Goal: Task Accomplishment & Management: Use online tool/utility

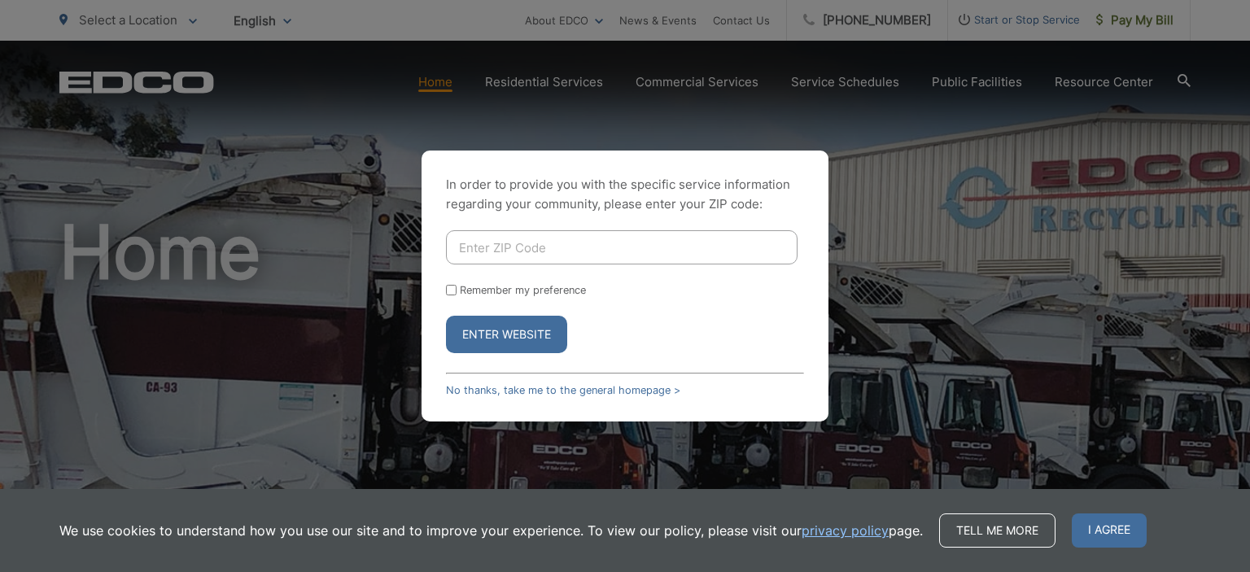
click at [479, 240] on input "Enter ZIP Code" at bounding box center [622, 247] width 352 height 34
type input "91941"
click at [449, 289] on input "Remember my preference" at bounding box center [451, 290] width 11 height 11
checkbox input "true"
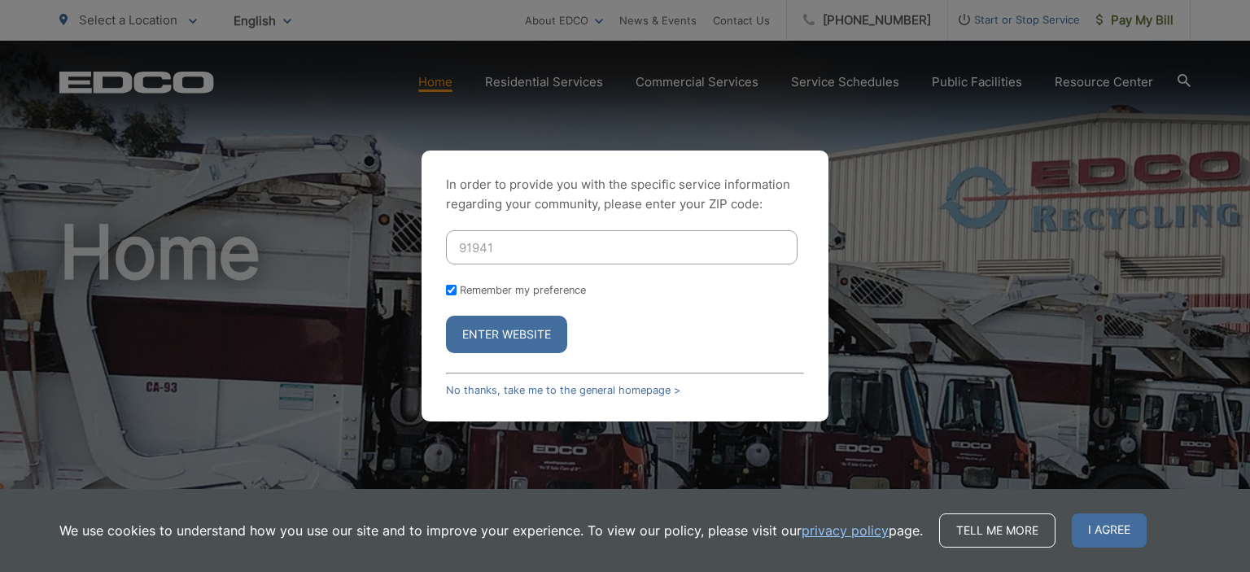
click at [511, 322] on button "Enter Website" at bounding box center [506, 334] width 121 height 37
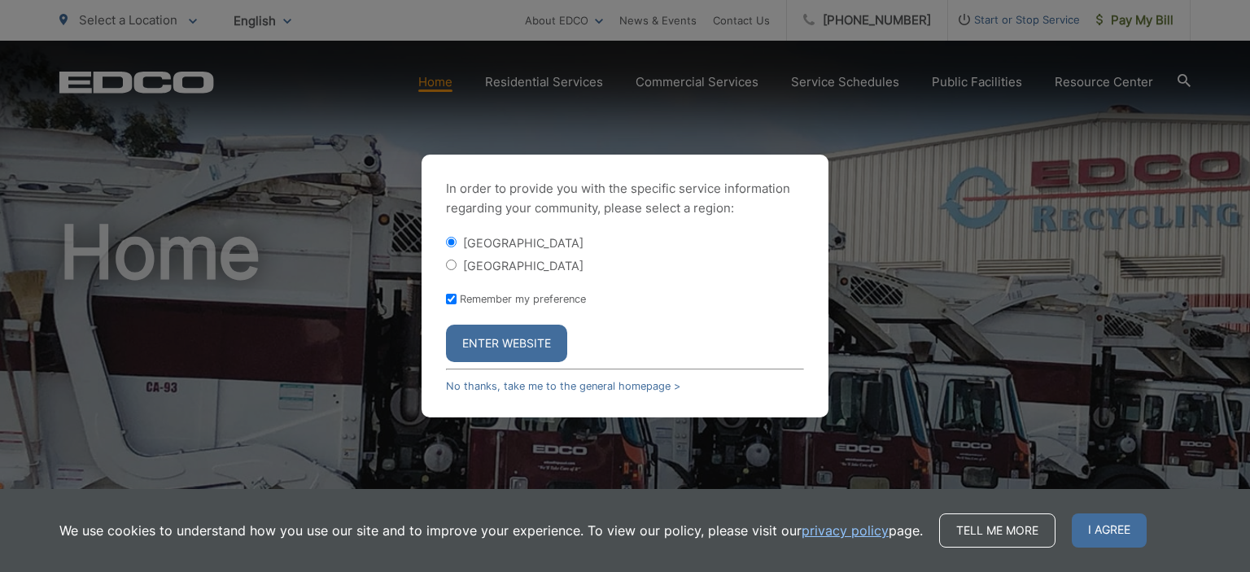
click at [512, 341] on button "Enter Website" at bounding box center [506, 343] width 121 height 37
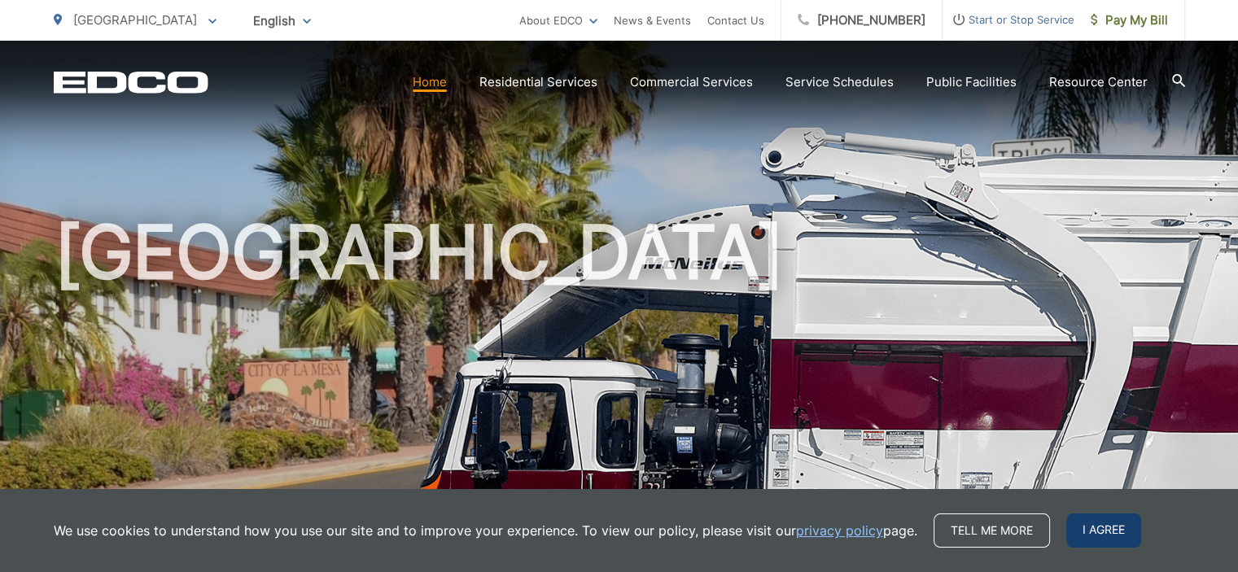
click at [1103, 533] on span "I agree" at bounding box center [1103, 530] width 75 height 34
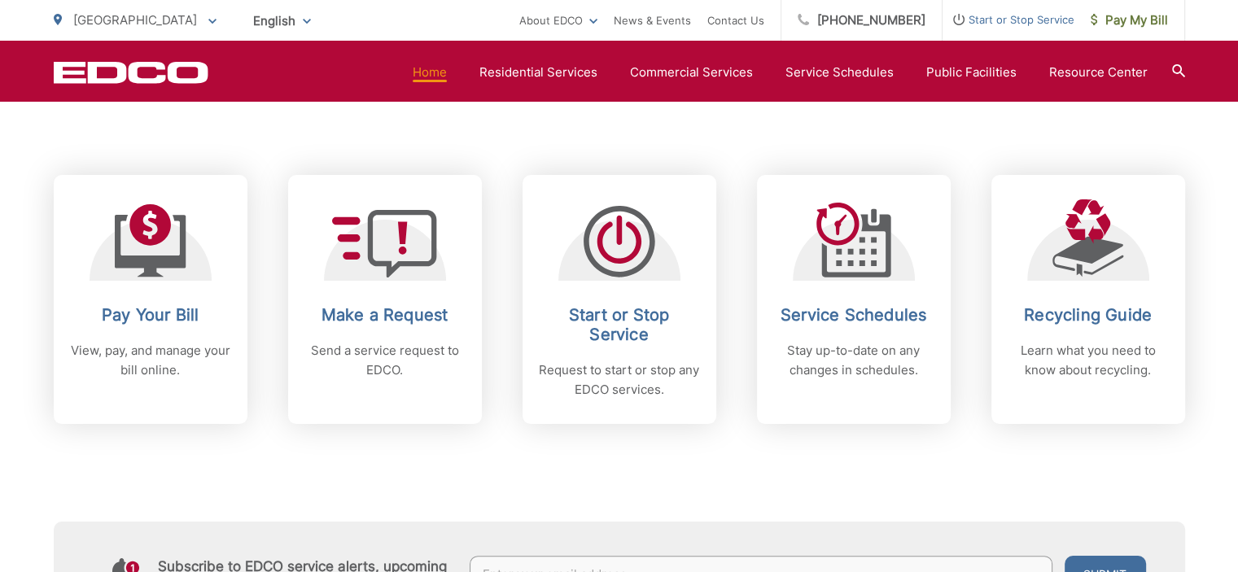
scroll to position [645, 0]
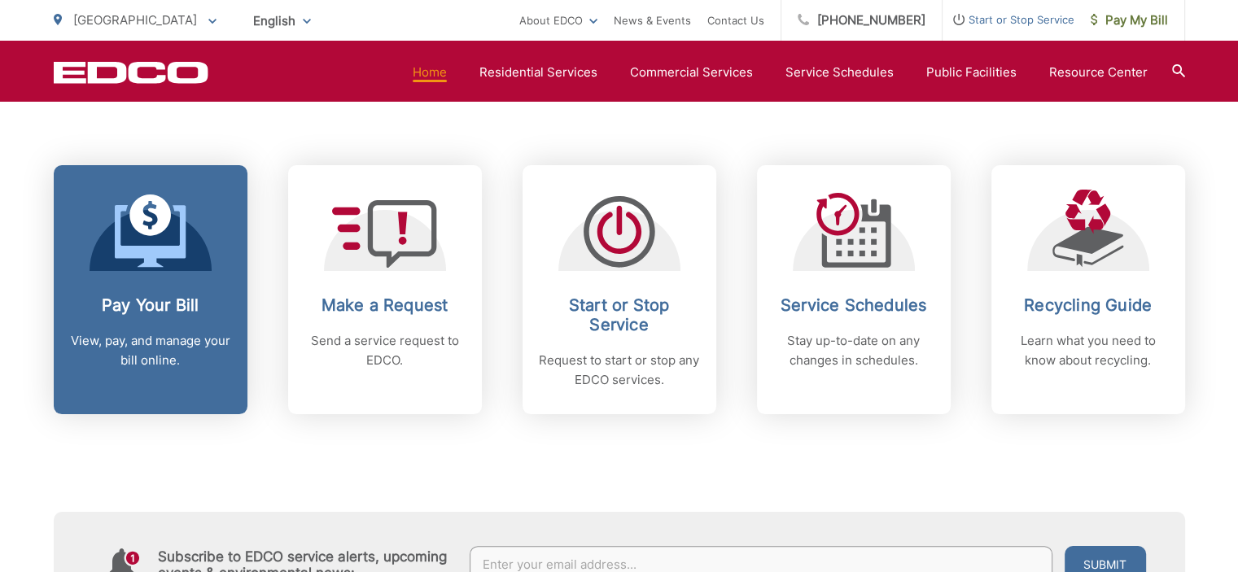
click at [153, 238] on icon at bounding box center [151, 230] width 72 height 73
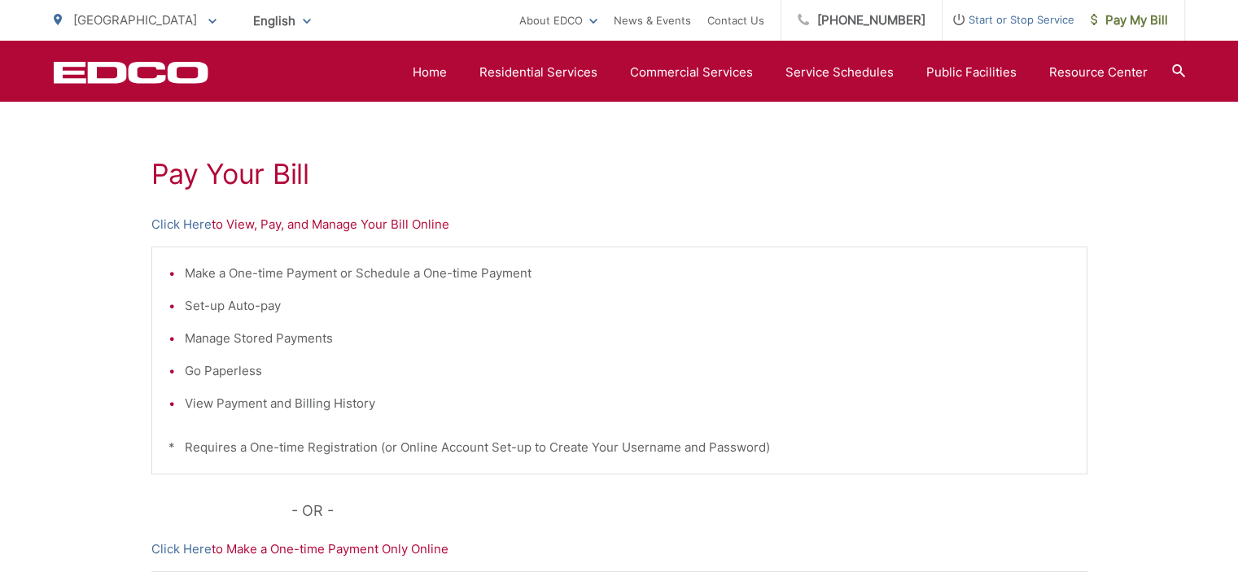
scroll to position [267, 0]
click at [196, 299] on li "Set-up Auto-pay" at bounding box center [627, 305] width 885 height 20
click at [177, 222] on link "Click Here" at bounding box center [181, 223] width 60 height 20
